Goal: Task Accomplishment & Management: Complete application form

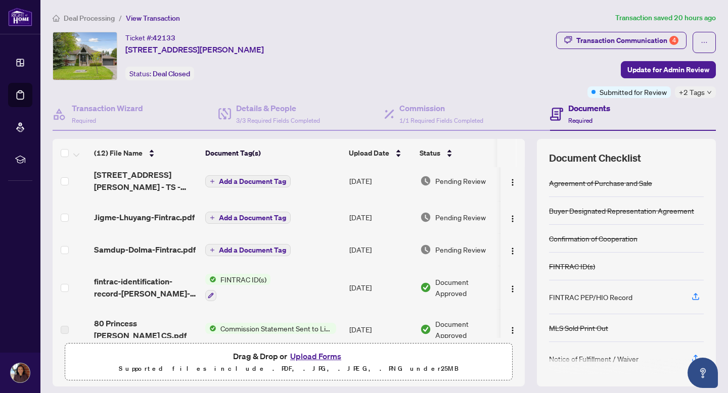
scroll to position [8, 0]
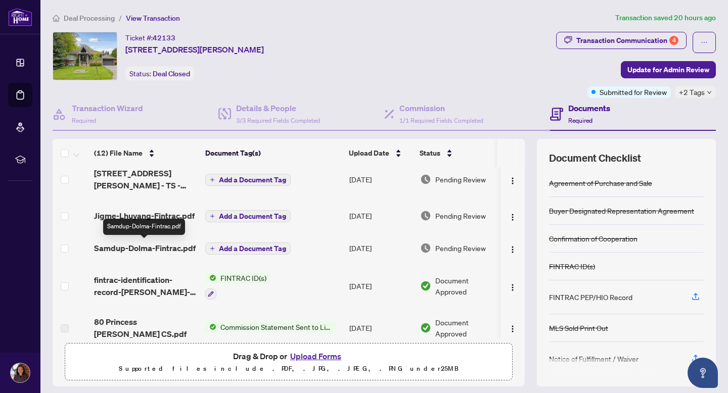
click at [154, 247] on span "Samdup-Dolma-Fintrac.pdf" at bounding box center [145, 248] width 102 height 12
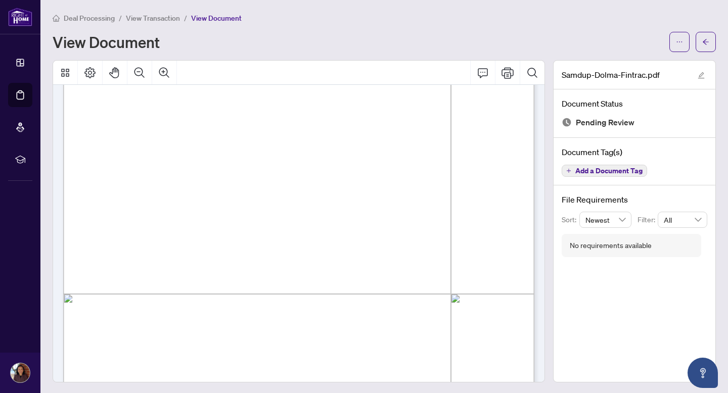
scroll to position [194, 0]
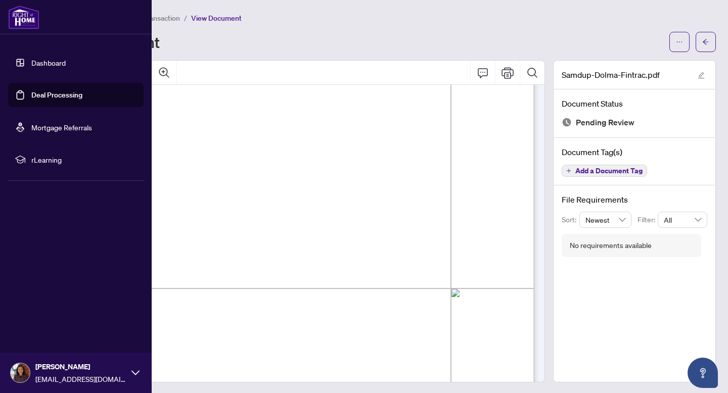
click at [31, 95] on link "Deal Processing" at bounding box center [56, 94] width 51 height 9
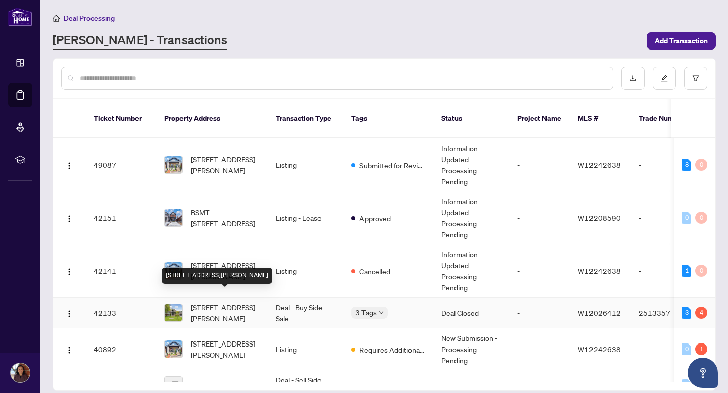
click at [218, 304] on span "[STREET_ADDRESS][PERSON_NAME]" at bounding box center [225, 313] width 69 height 22
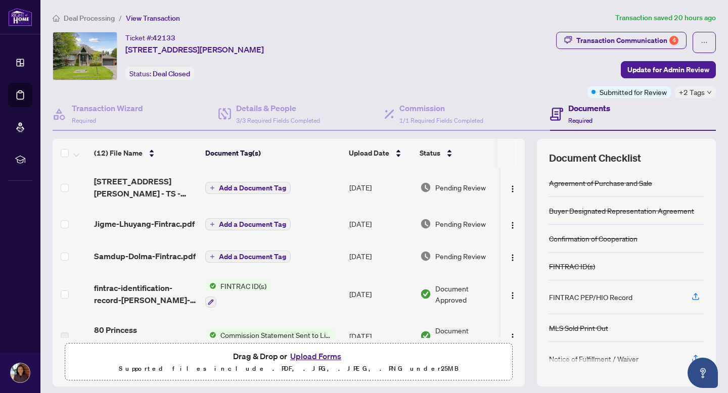
click at [321, 358] on button "Upload Forms" at bounding box center [315, 356] width 57 height 13
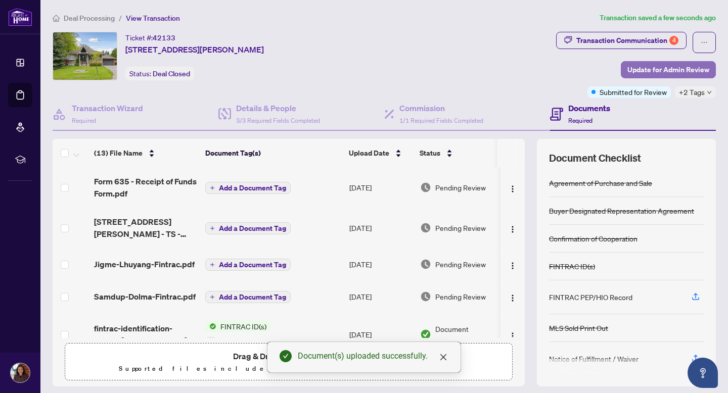
click at [668, 64] on span "Update for Admin Review" at bounding box center [668, 70] width 82 height 16
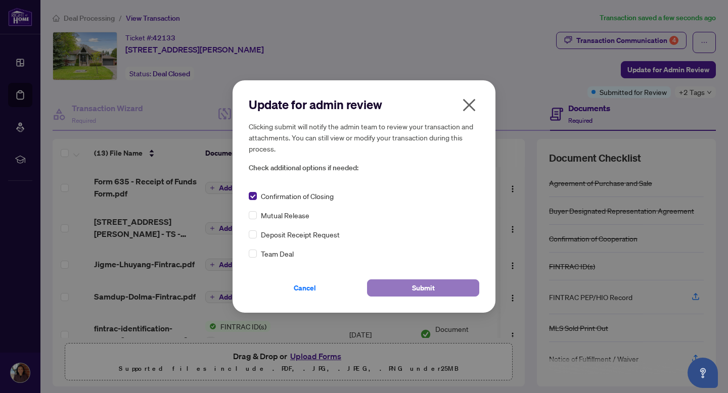
click at [405, 281] on button "Submit" at bounding box center [423, 288] width 112 height 17
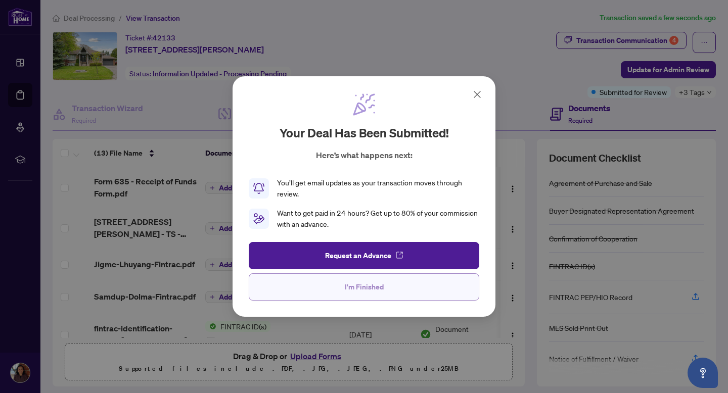
click at [389, 286] on button "I'm Finished" at bounding box center [364, 287] width 231 height 27
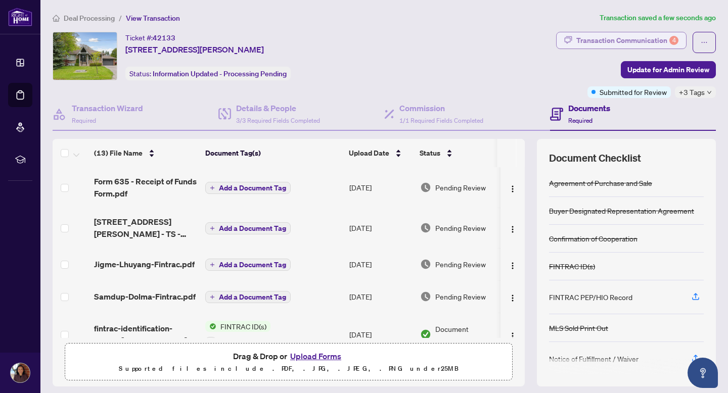
click at [611, 41] on div "Transaction Communication 4" at bounding box center [627, 40] width 102 height 16
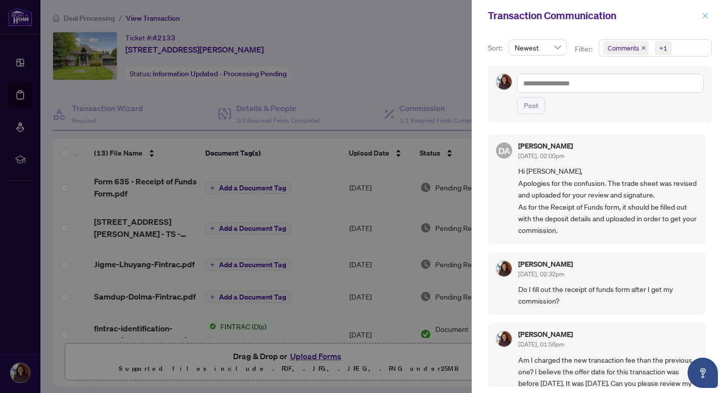
click at [706, 15] on icon "close" at bounding box center [706, 16] width 6 height 6
